Goal: Task Accomplishment & Management: Complete application form

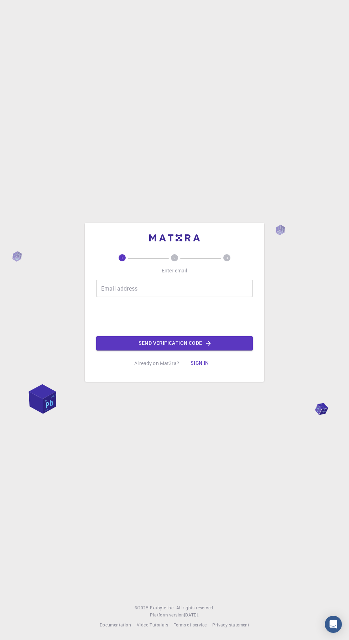
type input "[EMAIL_ADDRESS][DOMAIN_NAME]"
click at [238, 351] on button "Send verification code" at bounding box center [174, 343] width 157 height 14
